Goal: Information Seeking & Learning: Find specific fact

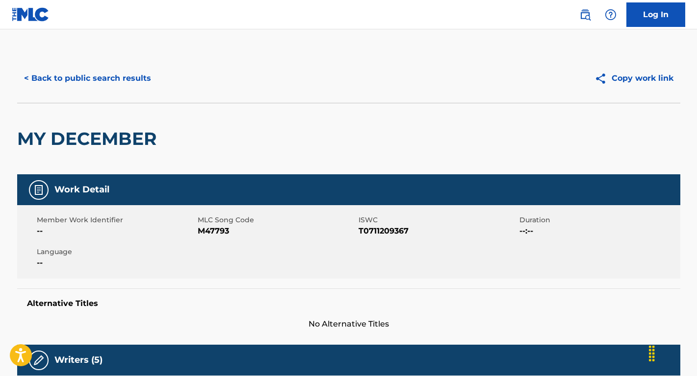
click at [141, 75] on button "< Back to public search results" at bounding box center [87, 78] width 141 height 25
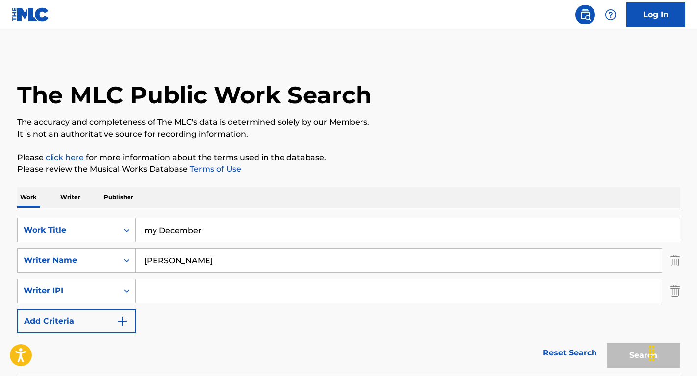
scroll to position [111, 0]
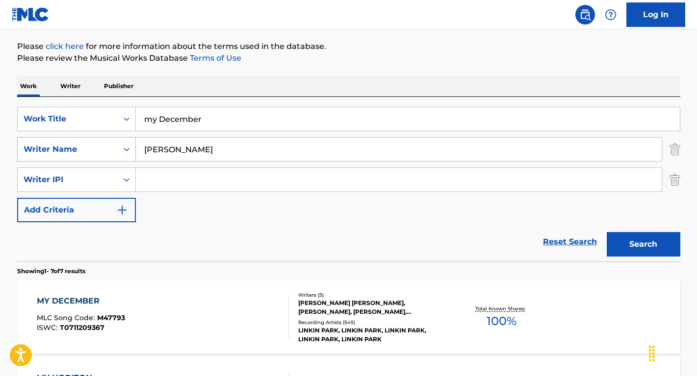
drag, startPoint x: 232, startPoint y: 157, endPoint x: 110, endPoint y: 147, distance: 122.0
click at [104, 148] on div "SearchWithCriteria17e8a680-bd38-46a0-8538-247db8b0ef79 Writer Name [PERSON_NAME]" at bounding box center [348, 149] width 663 height 25
paste input "[PERSON_NAME]"
type input "[PERSON_NAME]"
drag, startPoint x: 229, startPoint y: 126, endPoint x: 135, endPoint y: 124, distance: 94.2
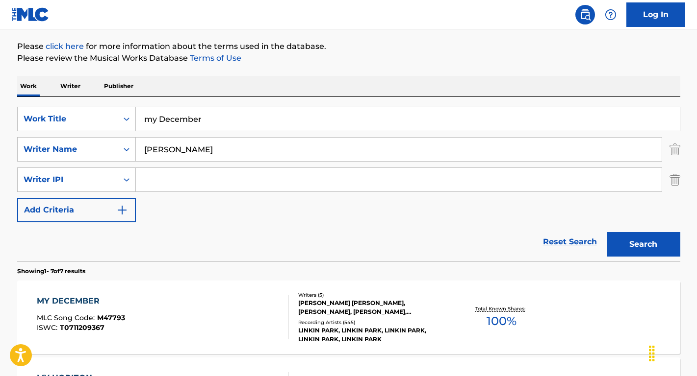
click at [136, 124] on input "my December" at bounding box center [408, 119] width 544 height 24
drag, startPoint x: 381, startPoint y: 124, endPoint x: 83, endPoint y: 105, distance: 298.7
click at [83, 105] on div "SearchWithCriteria427b67d0-f1b4-4d09-8198-75e3827d61e6 Work Title let s get our…" at bounding box center [348, 179] width 663 height 165
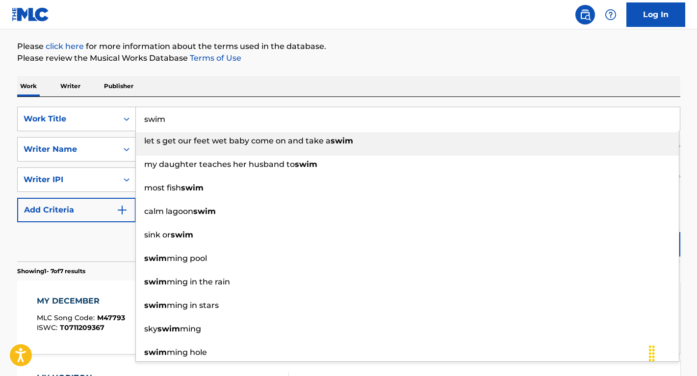
type input "swim"
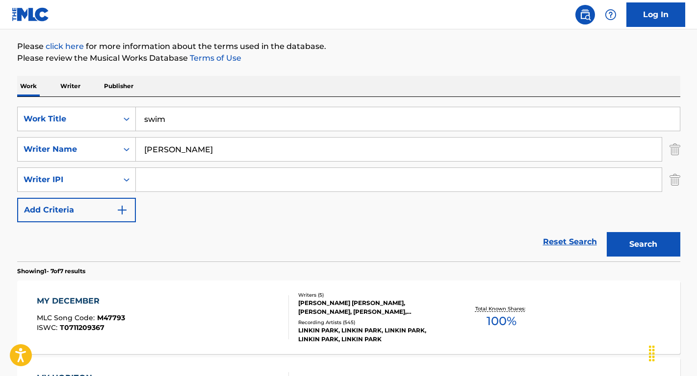
drag, startPoint x: 67, startPoint y: 236, endPoint x: 58, endPoint y: 232, distance: 10.1
click at [67, 236] on div "Reset Search Search" at bounding box center [348, 242] width 663 height 39
click at [636, 247] on button "Search" at bounding box center [643, 244] width 74 height 25
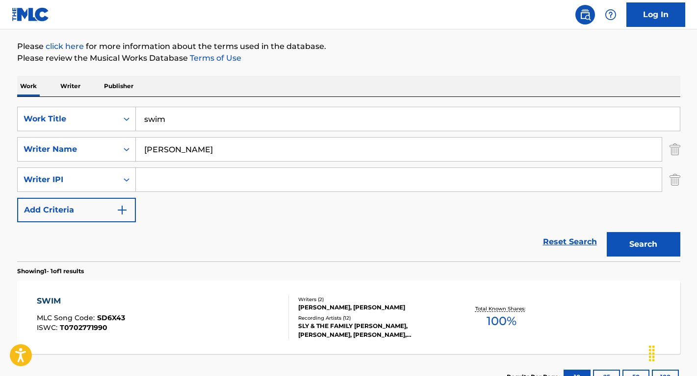
scroll to position [117, 0]
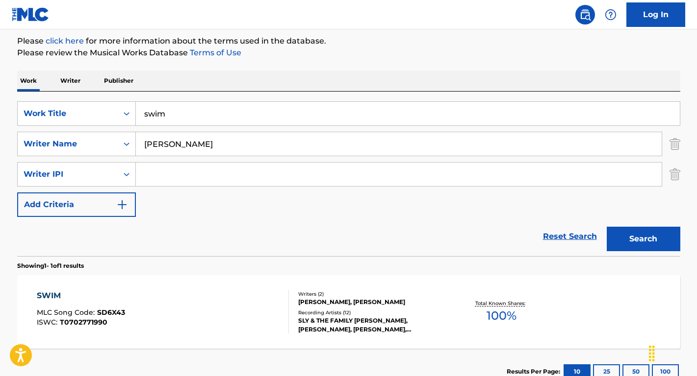
click at [53, 297] on div "SWIM" at bounding box center [81, 296] width 88 height 12
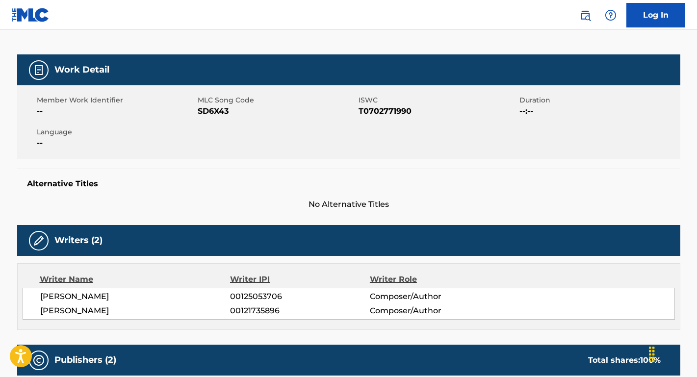
scroll to position [114, 0]
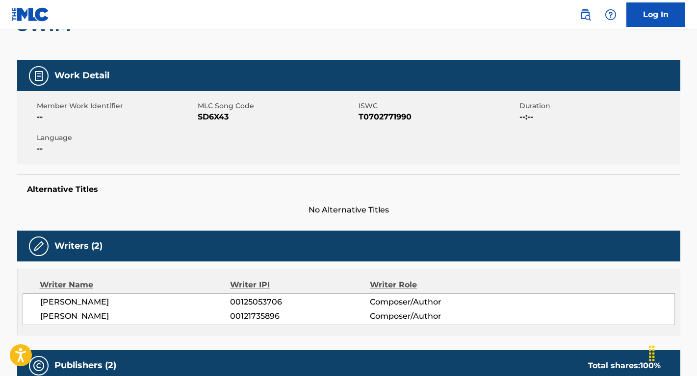
click at [233, 124] on div "Member Work Identifier -- MLC Song Code SD6X43 ISWC T0702771990 Duration --:-- …" at bounding box center [348, 128] width 663 height 74
drag, startPoint x: 418, startPoint y: 114, endPoint x: 358, endPoint y: 117, distance: 59.4
click at [358, 117] on span "T0702771990" at bounding box center [437, 117] width 158 height 12
copy span "T0702771990"
click at [248, 115] on span "SD6X43" at bounding box center [277, 117] width 158 height 12
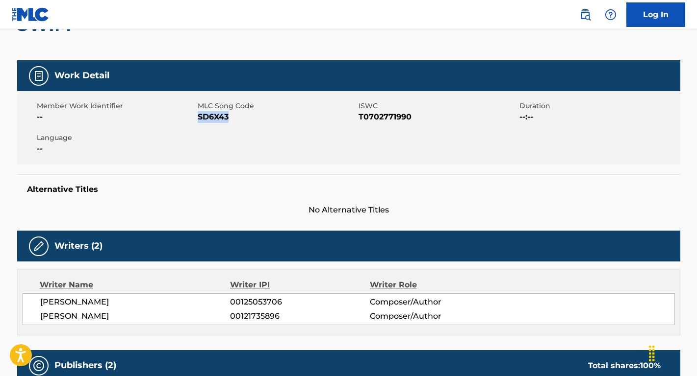
drag, startPoint x: 243, startPoint y: 115, endPoint x: 202, endPoint y: 116, distance: 41.2
click at [202, 116] on span "SD6X43" at bounding box center [277, 117] width 158 height 12
drag, startPoint x: 412, startPoint y: 119, endPoint x: 359, endPoint y: 119, distance: 52.9
click at [359, 119] on span "T0702771990" at bounding box center [437, 117] width 158 height 12
copy span "T0702771990"
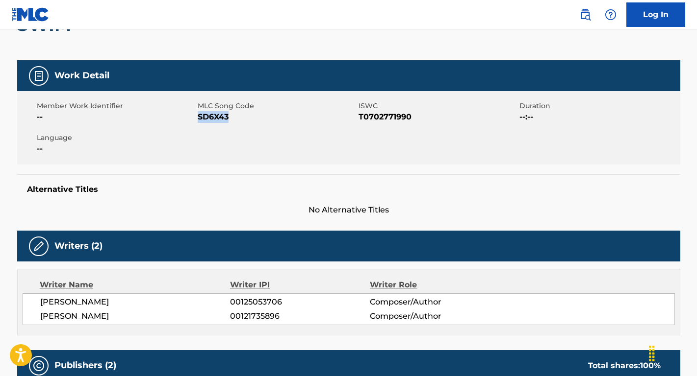
drag, startPoint x: 237, startPoint y: 118, endPoint x: 199, endPoint y: 118, distance: 37.8
click at [199, 118] on span "SD6X43" at bounding box center [277, 117] width 158 height 12
copy span "SD6X43"
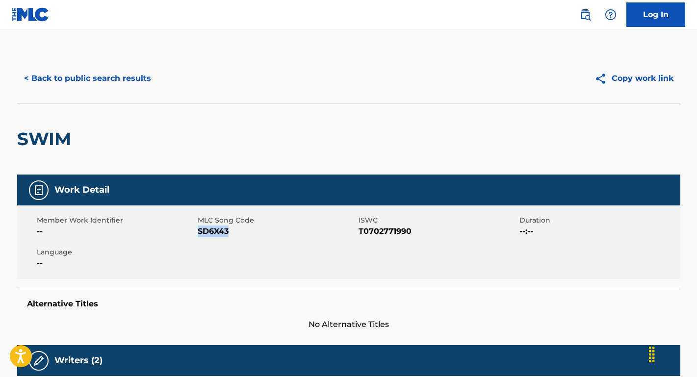
scroll to position [0, 0]
click at [96, 83] on button "< Back to public search results" at bounding box center [87, 78] width 141 height 25
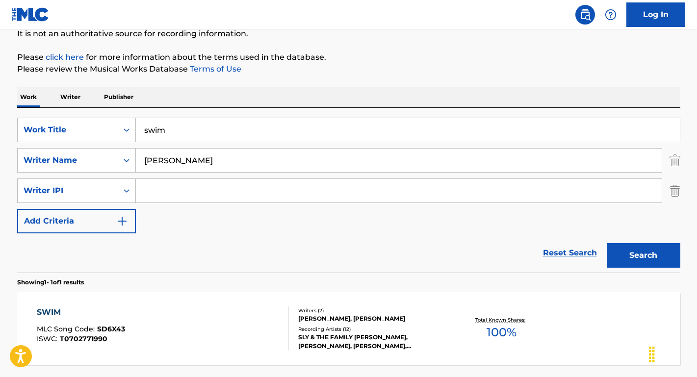
click at [216, 153] on input "[PERSON_NAME]" at bounding box center [399, 161] width 526 height 24
paste input "[PERSON_NAME] [PERSON_NAME]"
drag, startPoint x: 214, startPoint y: 159, endPoint x: 121, endPoint y: 156, distance: 93.2
click at [121, 156] on div "SearchWithCriteria17e8a680-bd38-46a0-8538-247db8b0ef79 Writer Name [PERSON_NAME…" at bounding box center [348, 160] width 663 height 25
type input "[PERSON_NAME] [PERSON_NAME]"
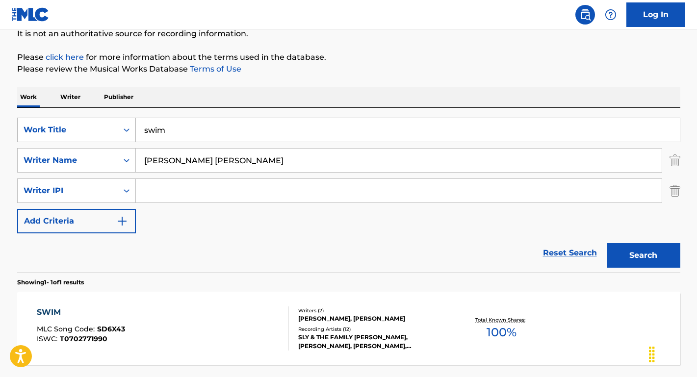
drag, startPoint x: 187, startPoint y: 135, endPoint x: 124, endPoint y: 126, distance: 63.4
click at [124, 126] on div "SearchWithCriteria427b67d0-f1b4-4d09-8198-75e3827d61e6 Work Title swim" at bounding box center [348, 130] width 663 height 25
type input "[PERSON_NAME] SALTS"
click at [643, 255] on button "Search" at bounding box center [643, 255] width 74 height 25
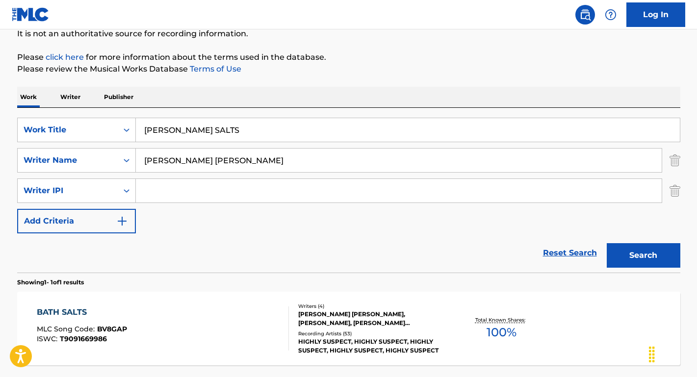
click at [72, 310] on div "BATH SALTS" at bounding box center [82, 312] width 90 height 12
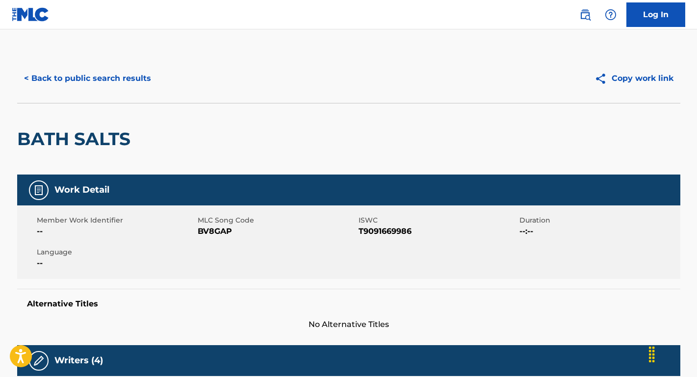
click at [129, 81] on button "< Back to public search results" at bounding box center [87, 78] width 141 height 25
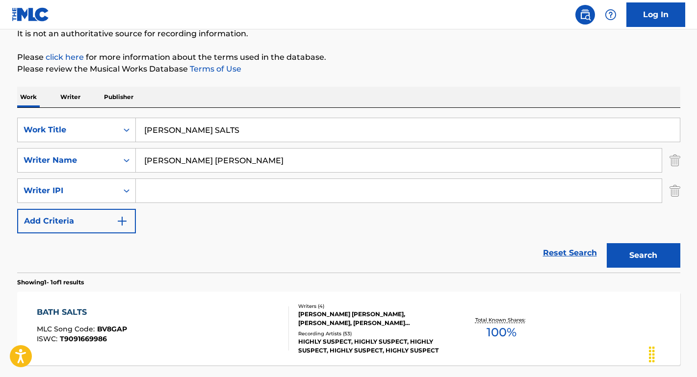
drag, startPoint x: 217, startPoint y: 136, endPoint x: 107, endPoint y: 116, distance: 112.0
click at [107, 116] on div "SearchWithCriteria427b67d0-f1b4-4d09-8198-75e3827d61e6 Work Title [PERSON_NAME]…" at bounding box center [348, 190] width 663 height 165
paste input "Good Luck Charm"
type input "Good Luck Charm"
click at [221, 82] on div "The MLC Public Work Search The accuracy and completeness of The MLC's data is d…" at bounding box center [348, 182] width 686 height 458
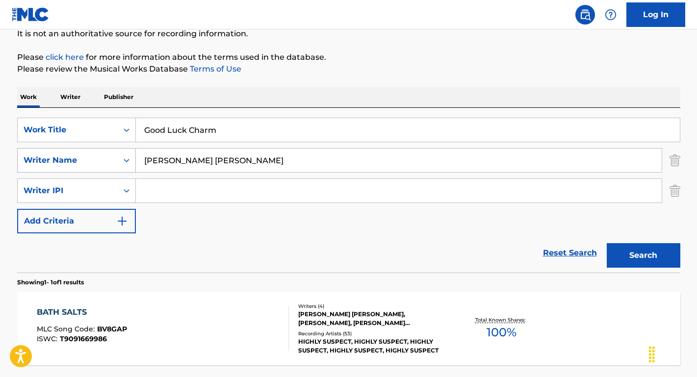
drag, startPoint x: 258, startPoint y: 158, endPoint x: 134, endPoint y: 149, distance: 123.9
click at [134, 149] on div "SearchWithCriteria17e8a680-bd38-46a0-8538-247db8b0ef79 Writer Name [PERSON_NAME…" at bounding box center [348, 160] width 663 height 25
type input "GOLD"
click at [643, 255] on button "Search" at bounding box center [643, 255] width 74 height 25
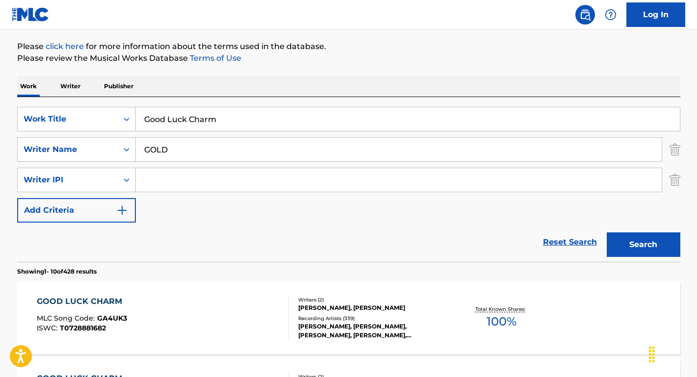
scroll to position [111, 0]
click at [100, 305] on div "GOOD LUCK CHARM" at bounding box center [82, 302] width 90 height 12
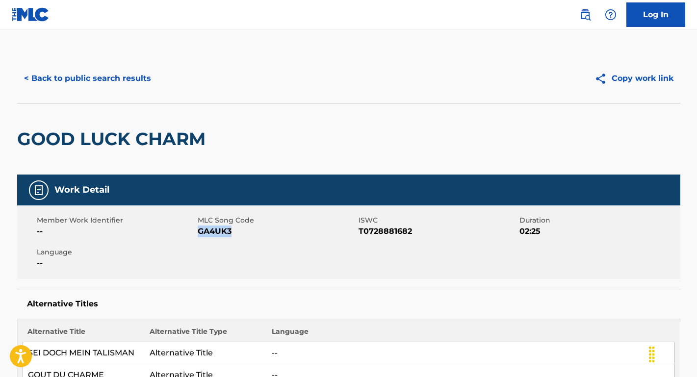
drag, startPoint x: 242, startPoint y: 231, endPoint x: 198, endPoint y: 232, distance: 44.1
click at [198, 232] on span "GA4UK3" at bounding box center [277, 232] width 158 height 12
copy span "GA4UK3"
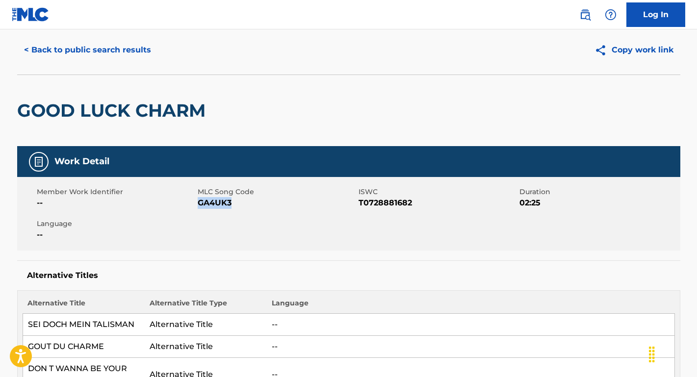
scroll to position [31, 0]
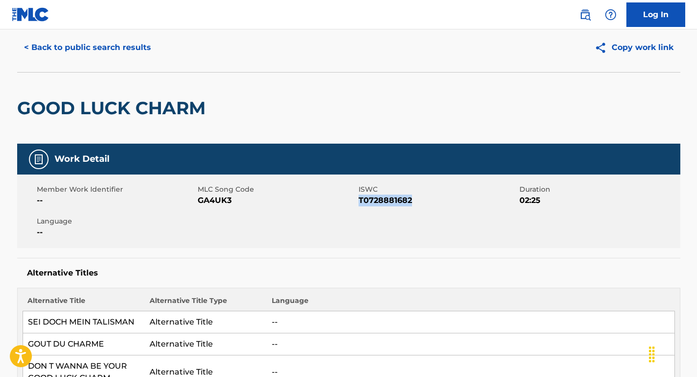
drag, startPoint x: 418, startPoint y: 198, endPoint x: 358, endPoint y: 201, distance: 59.9
click at [358, 201] on span "T0728881682" at bounding box center [437, 201] width 158 height 12
copy span "T0728881682"
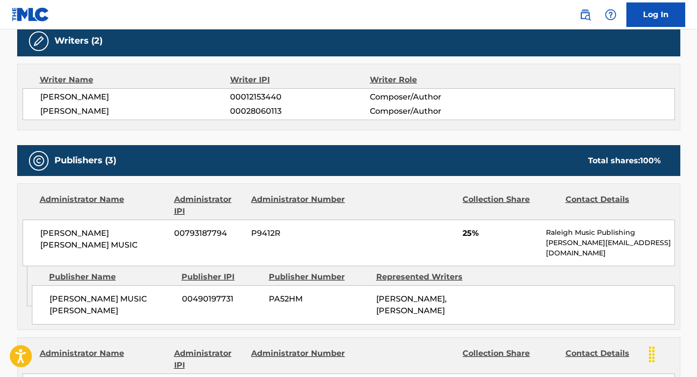
scroll to position [470, 0]
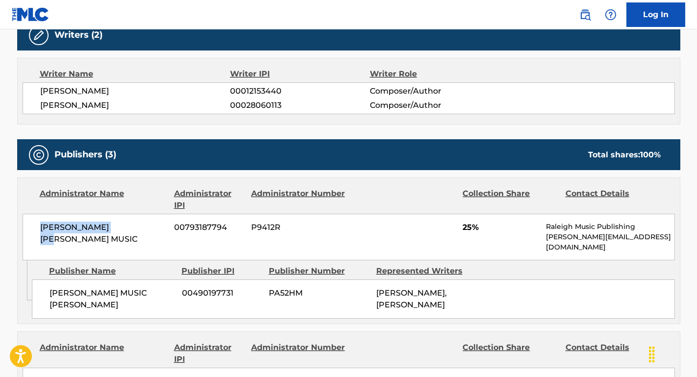
drag, startPoint x: 123, startPoint y: 228, endPoint x: 31, endPoint y: 228, distance: 92.2
click at [31, 228] on div "[PERSON_NAME] [PERSON_NAME] MUSIC 00793187794 P9412R 25% Raleigh Music Publishi…" at bounding box center [349, 237] width 652 height 47
copy span "[PERSON_NAME] [PERSON_NAME] MUSIC"
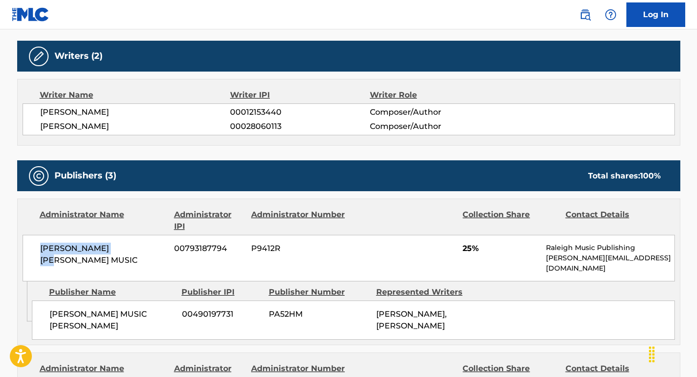
scroll to position [433, 0]
